Goal: Contribute content

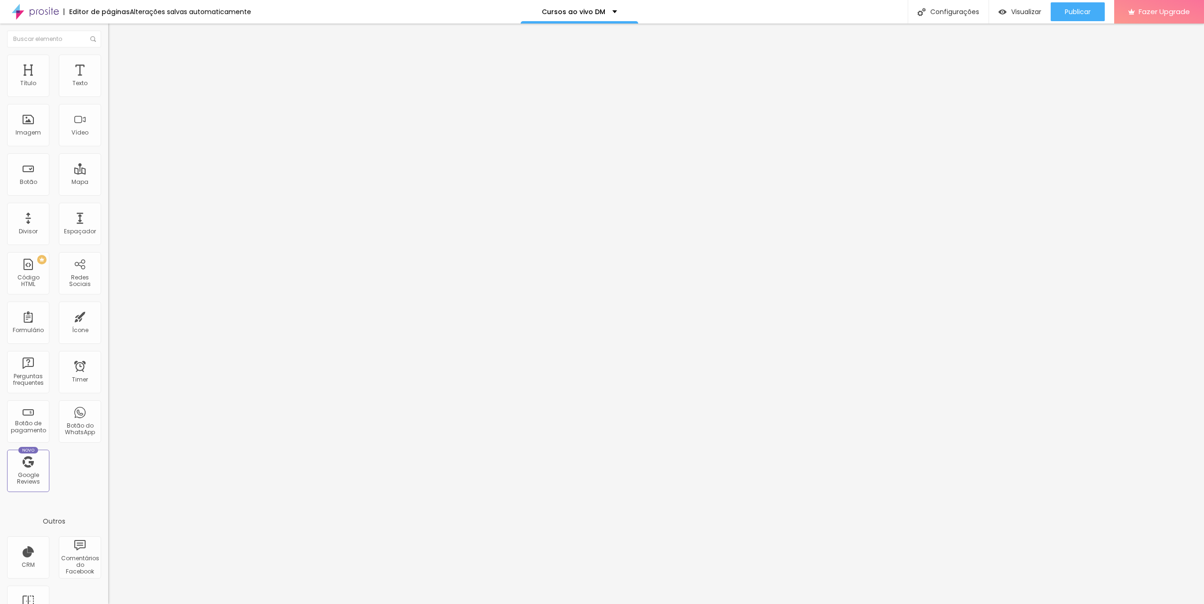
click at [108, 95] on img at bounding box center [111, 98] width 6 height 6
drag, startPoint x: 499, startPoint y: 179, endPoint x: 439, endPoint y: 187, distance: 60.7
type input "NOVOS CURSOS"
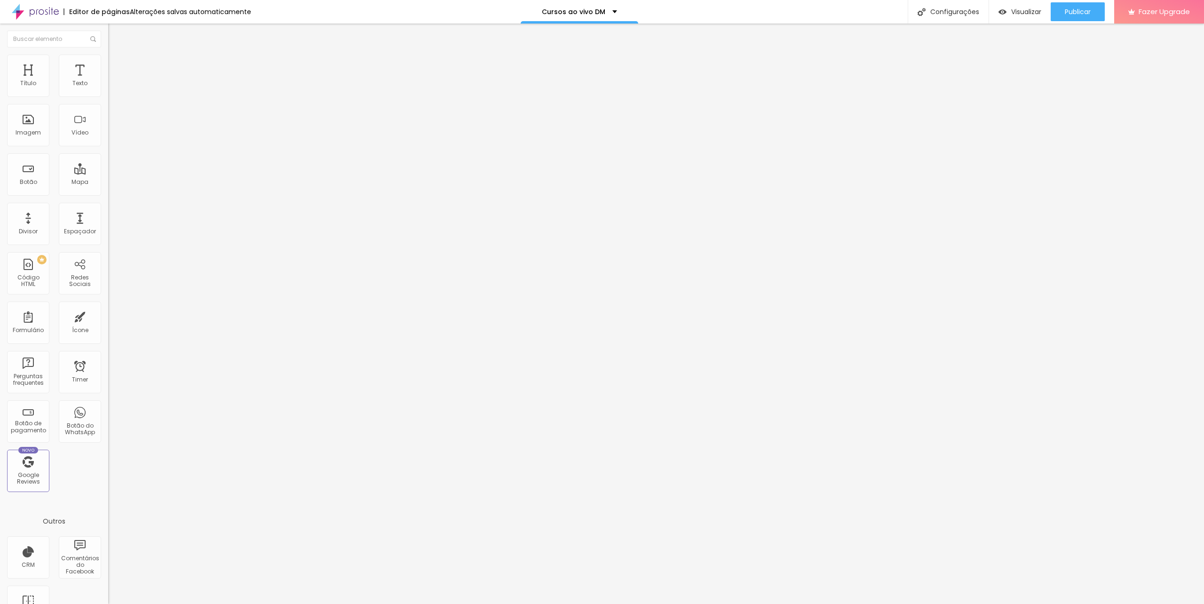
click at [1079, 14] on span "Publicar" at bounding box center [1078, 12] width 26 height 8
click at [1074, 6] on div "Publicar" at bounding box center [1078, 11] width 26 height 19
click at [1086, 12] on span "Publicar" at bounding box center [1078, 12] width 26 height 8
